Goal: Task Accomplishment & Management: Check status

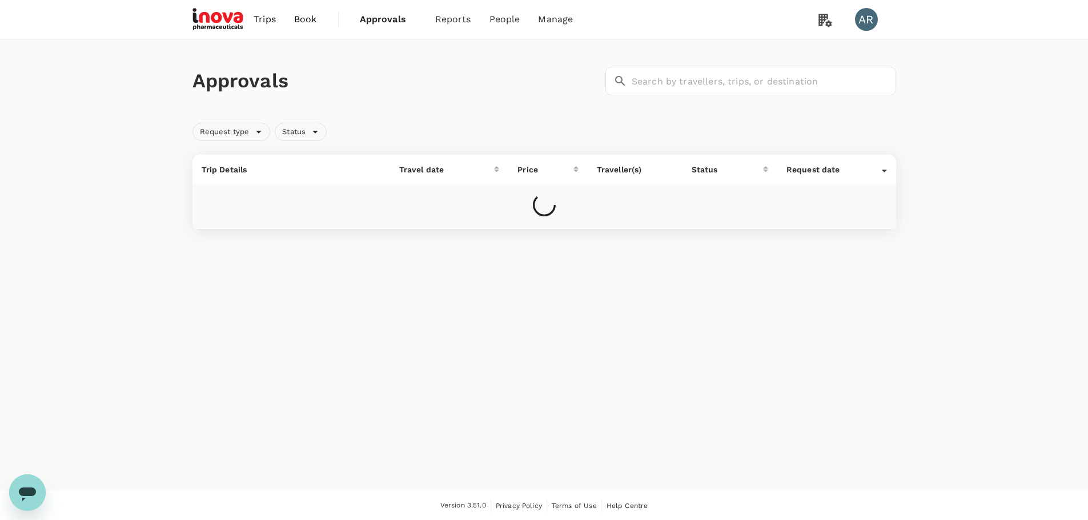
click at [381, 16] on span "Approvals" at bounding box center [388, 20] width 57 height 14
drag, startPoint x: 0, startPoint y: 0, endPoint x: 381, endPoint y: 16, distance: 381.2
click at [381, 16] on span "Approvals" at bounding box center [388, 20] width 57 height 14
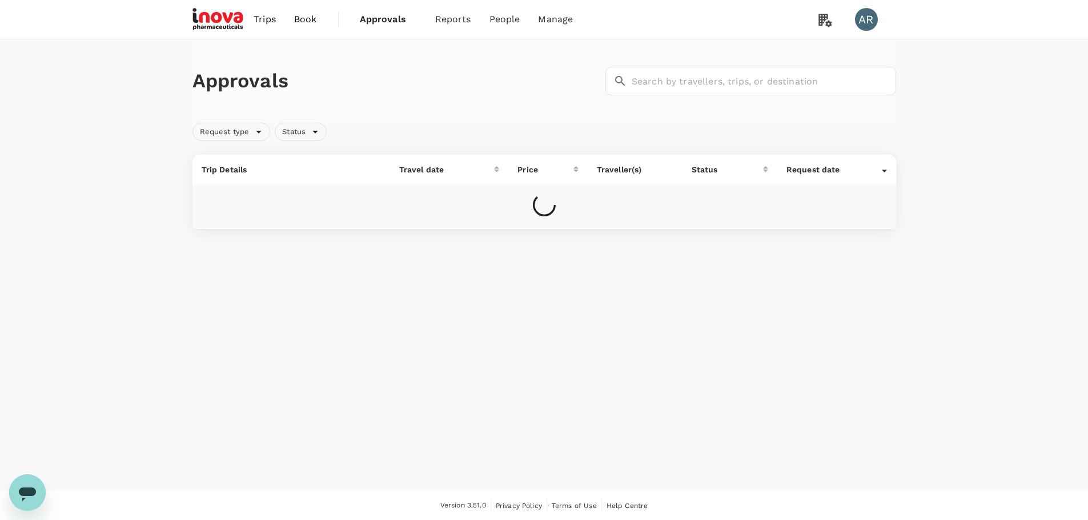
click at [381, 16] on span "Approvals" at bounding box center [388, 20] width 57 height 14
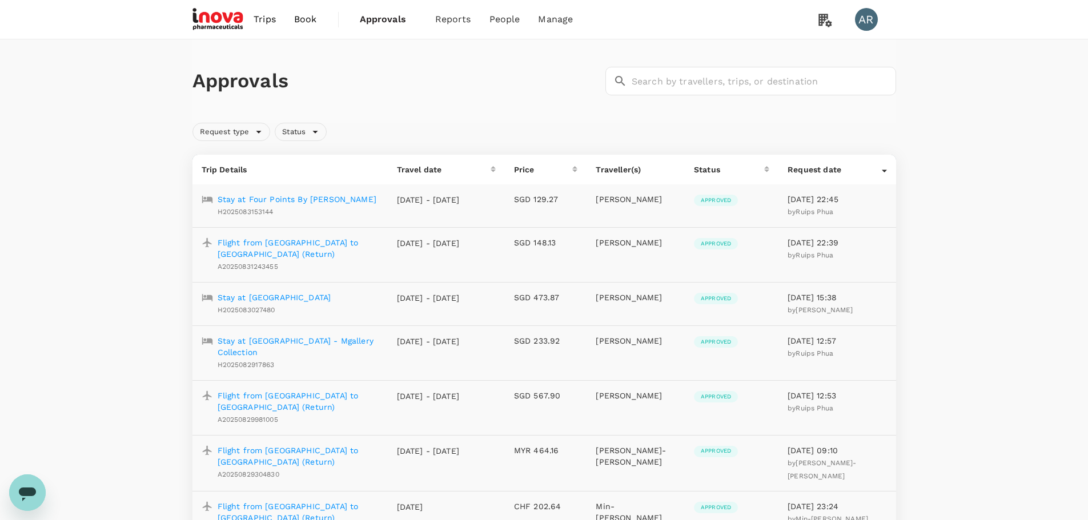
click at [381, 16] on span "Approvals" at bounding box center [388, 20] width 57 height 14
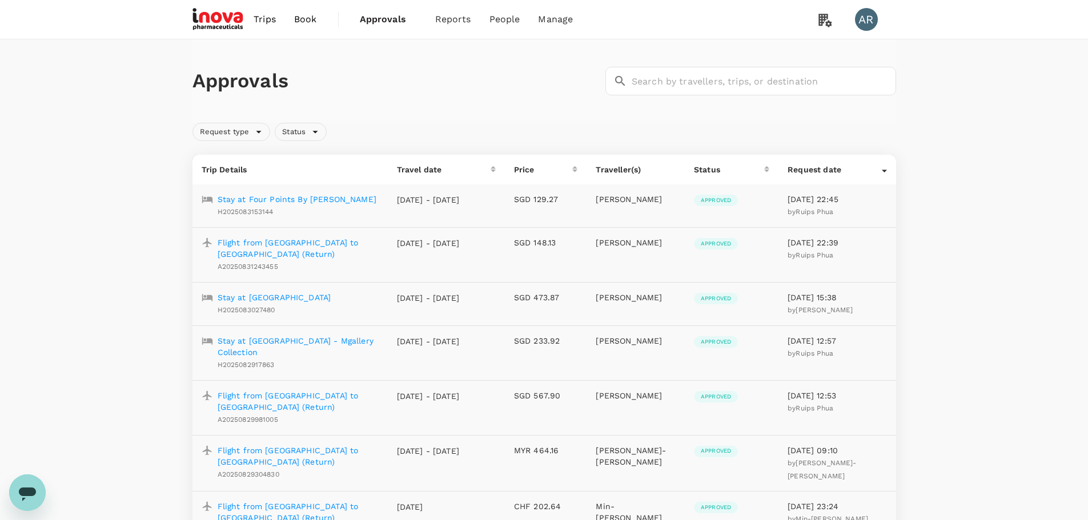
click at [381, 16] on span "Approvals" at bounding box center [388, 20] width 57 height 14
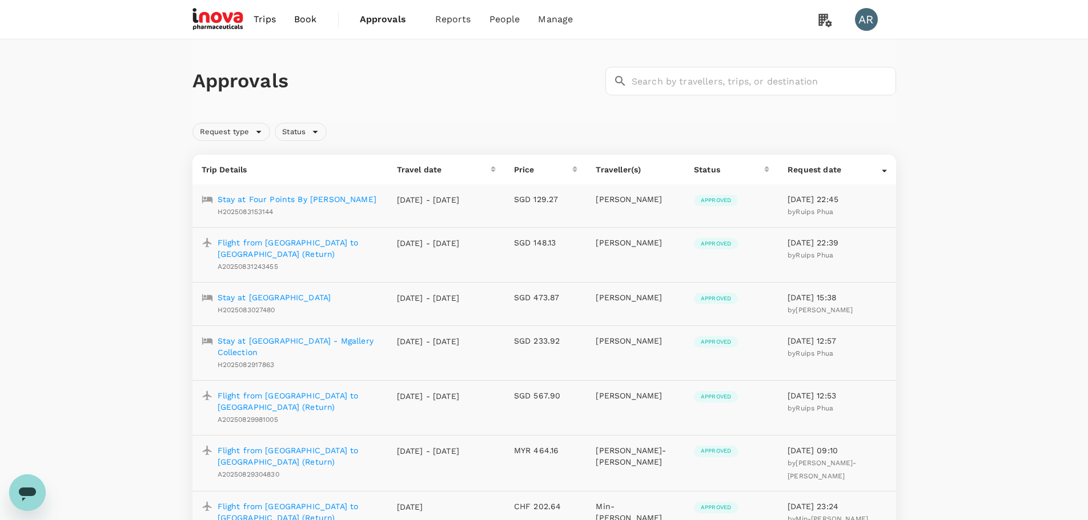
click at [381, 16] on span "Approvals" at bounding box center [388, 20] width 57 height 14
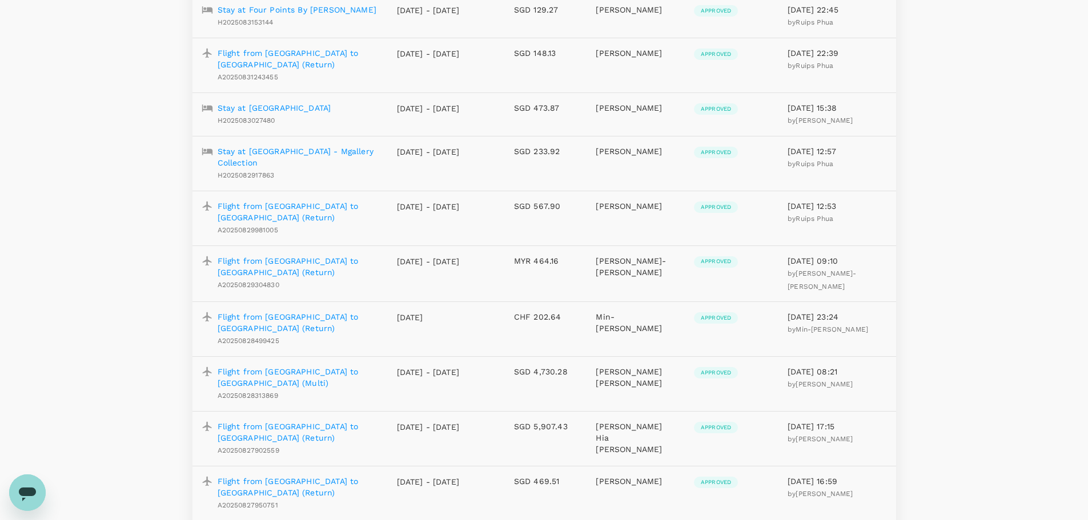
scroll to position [228, 0]
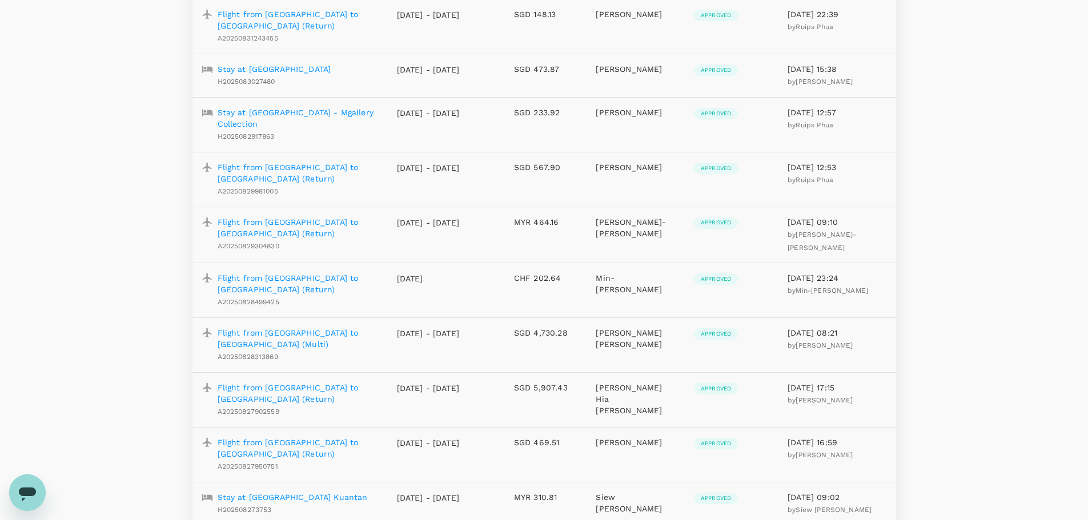
click at [344, 327] on p "Flight from [GEOGRAPHIC_DATA] to [GEOGRAPHIC_DATA] (Multi)" at bounding box center [298, 338] width 161 height 23
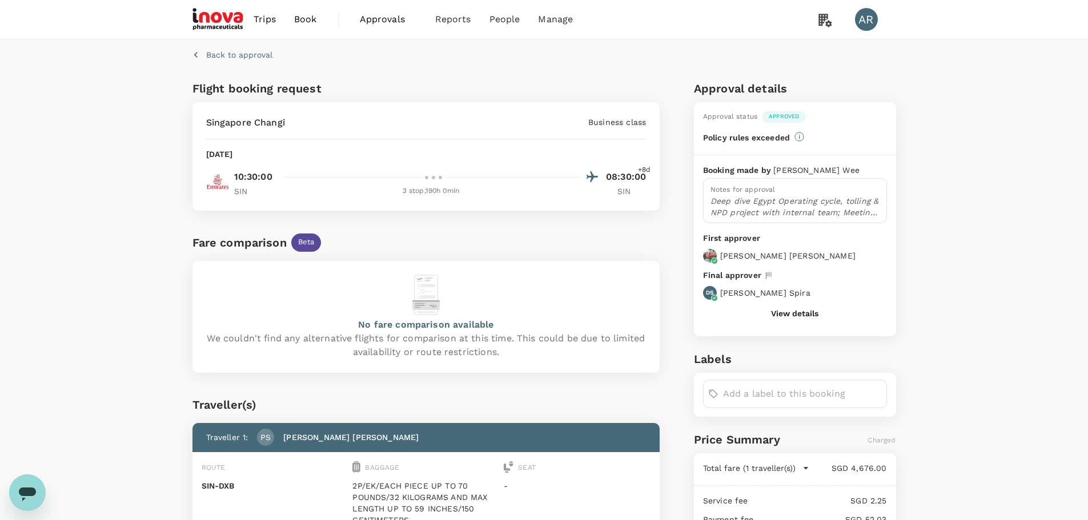
click at [634, 57] on div "Back to approval" at bounding box center [542, 52] width 708 height 35
